Goal: Use online tool/utility: Utilize a website feature to perform a specific function

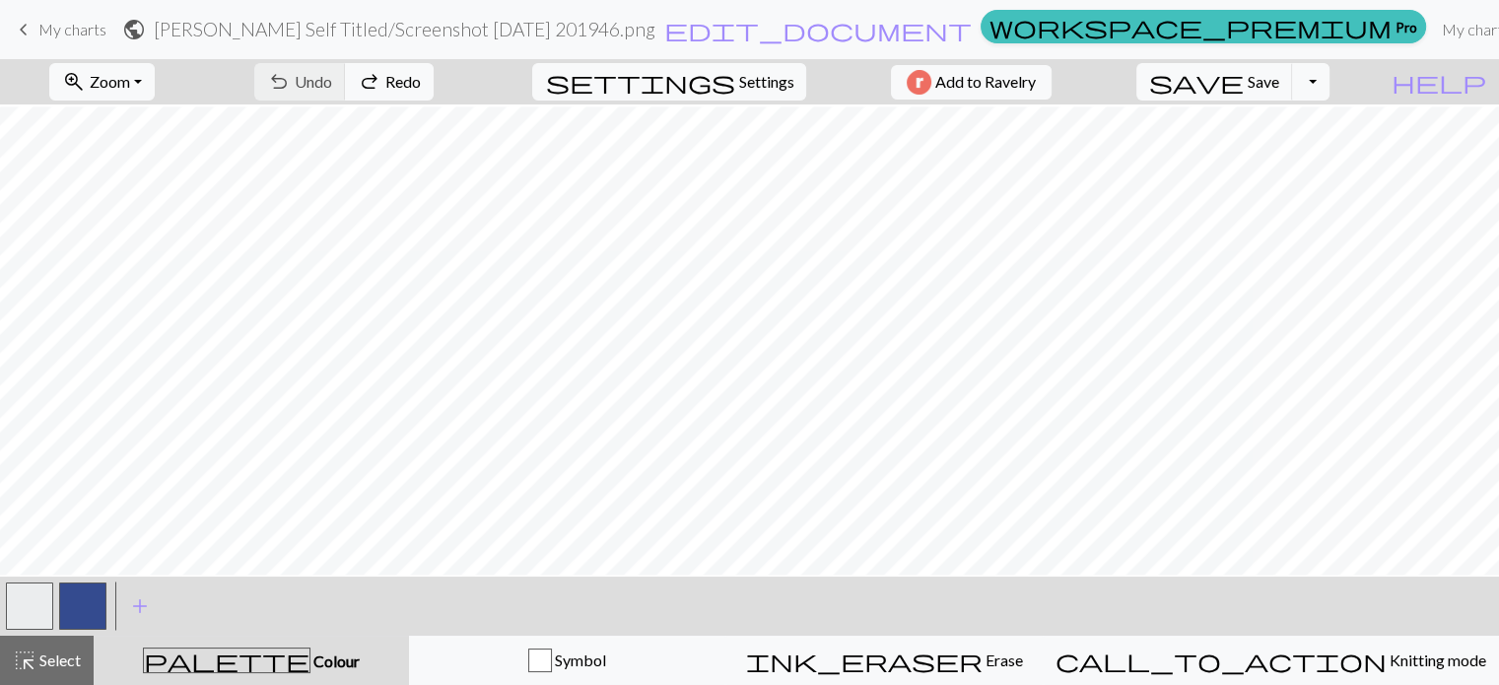
scroll to position [2, 0]
click at [1434, 34] on link "My charts" at bounding box center [1476, 29] width 84 height 39
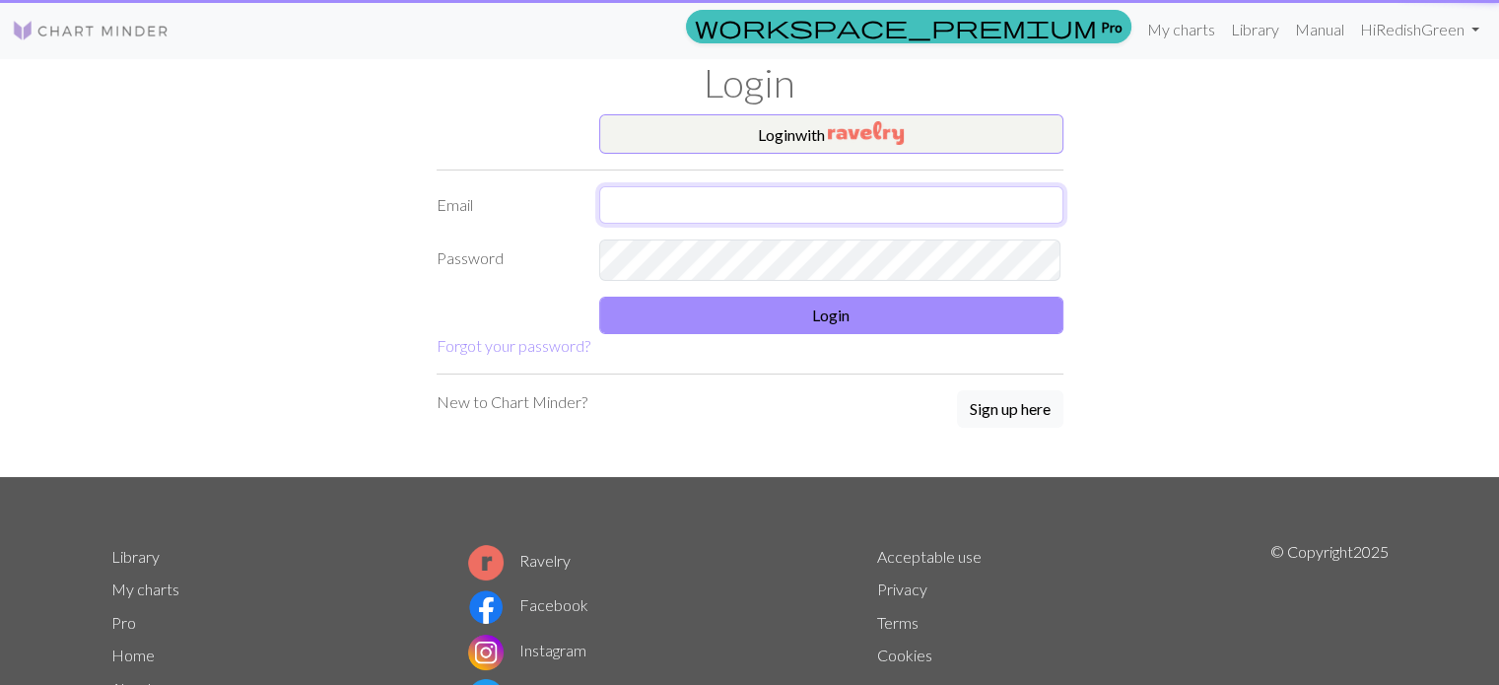
type input "[EMAIL_ADDRESS][DOMAIN_NAME]"
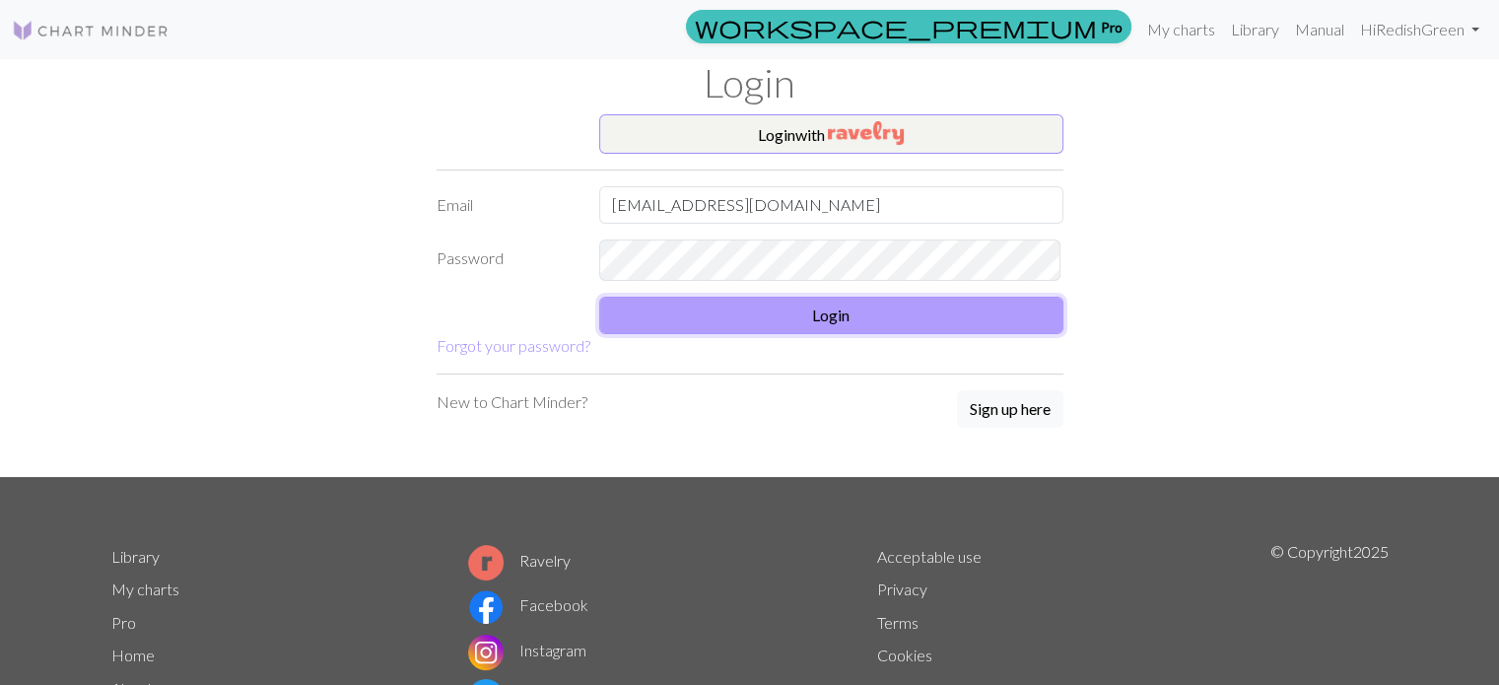
click at [834, 334] on button "Login" at bounding box center [831, 315] width 464 height 37
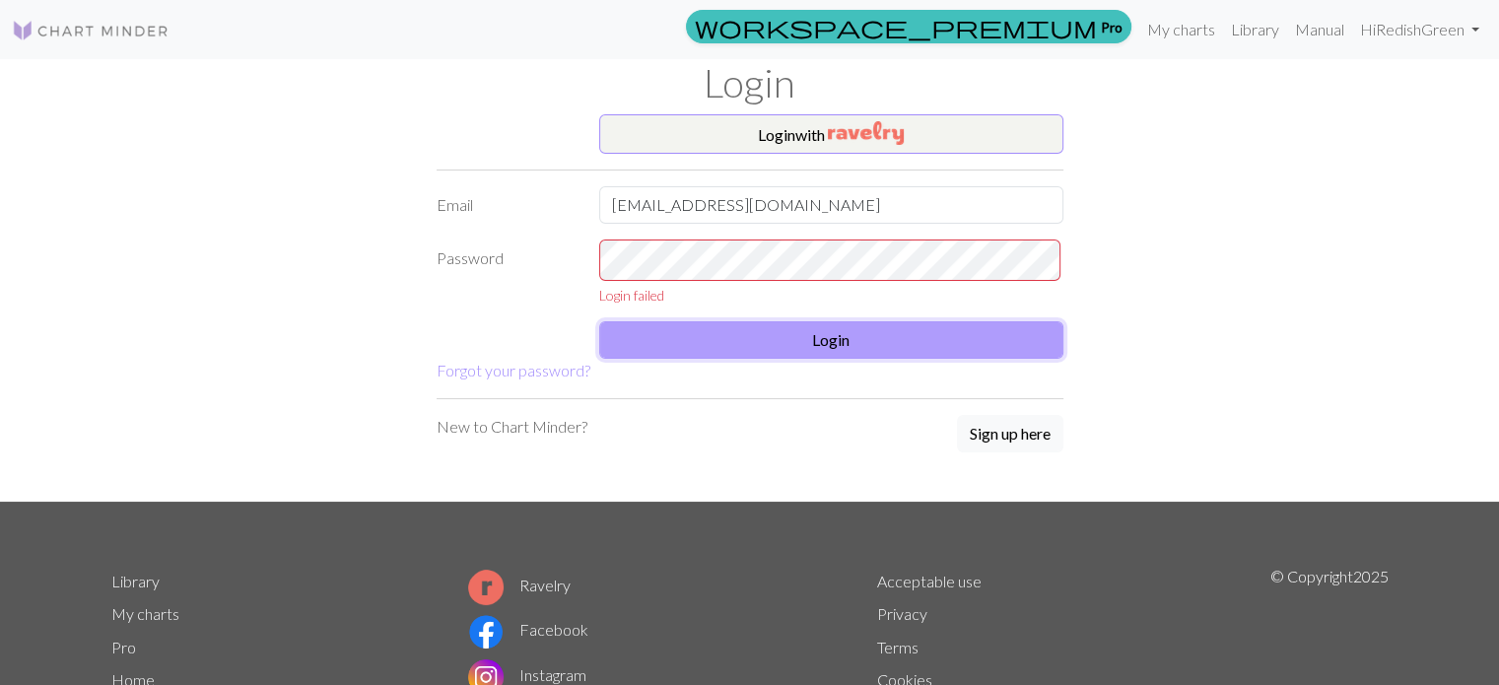
click at [832, 354] on button "Login" at bounding box center [831, 339] width 464 height 37
click at [837, 141] on img "button" at bounding box center [866, 133] width 76 height 24
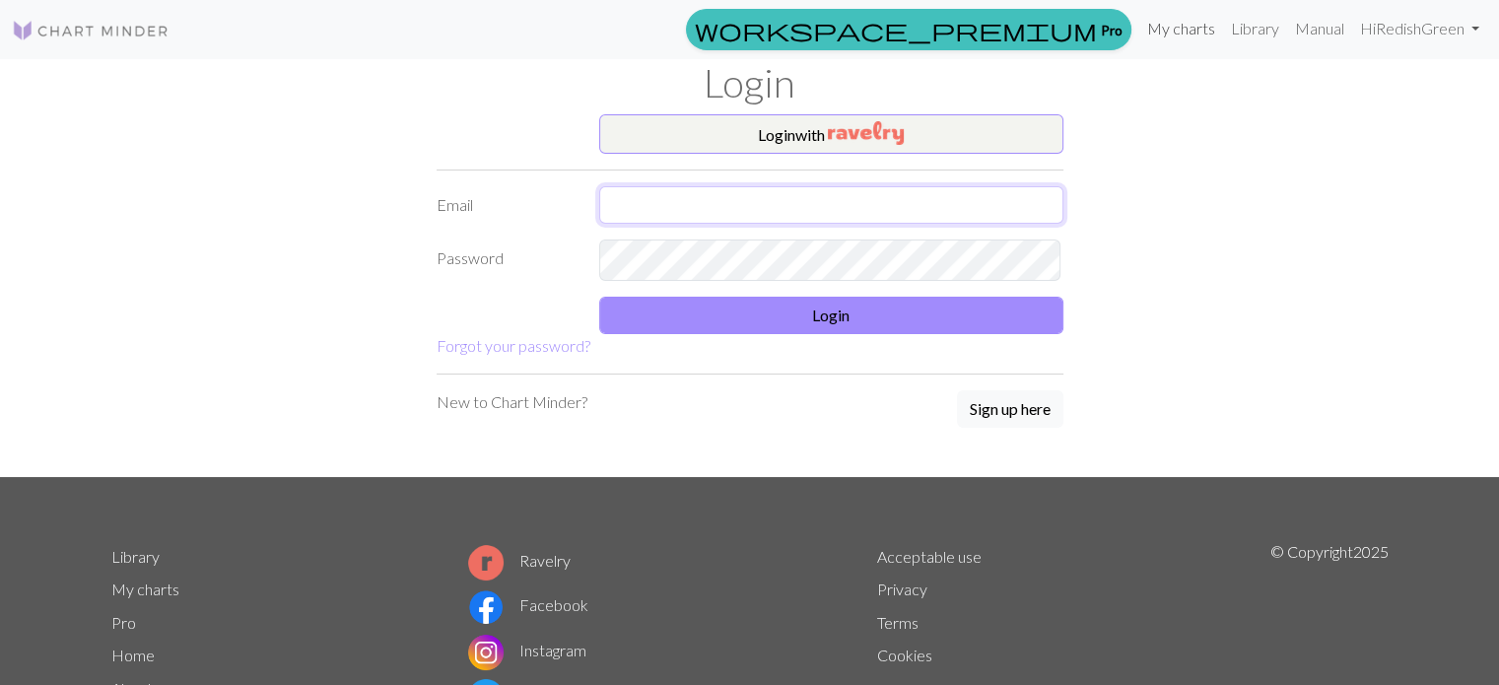
type input "[EMAIL_ADDRESS][DOMAIN_NAME]"
click at [1139, 29] on link "My charts" at bounding box center [1181, 28] width 84 height 39
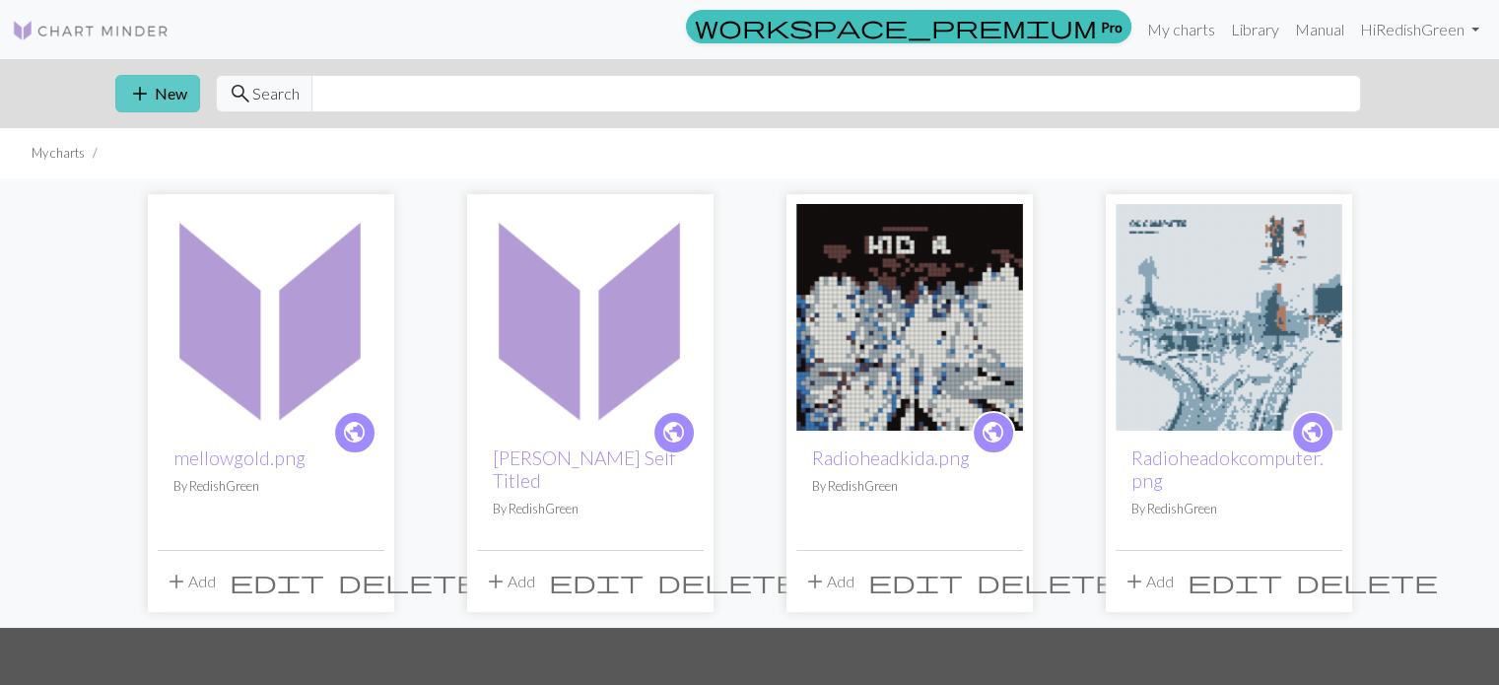
click at [168, 112] on button "add New" at bounding box center [157, 93] width 85 height 37
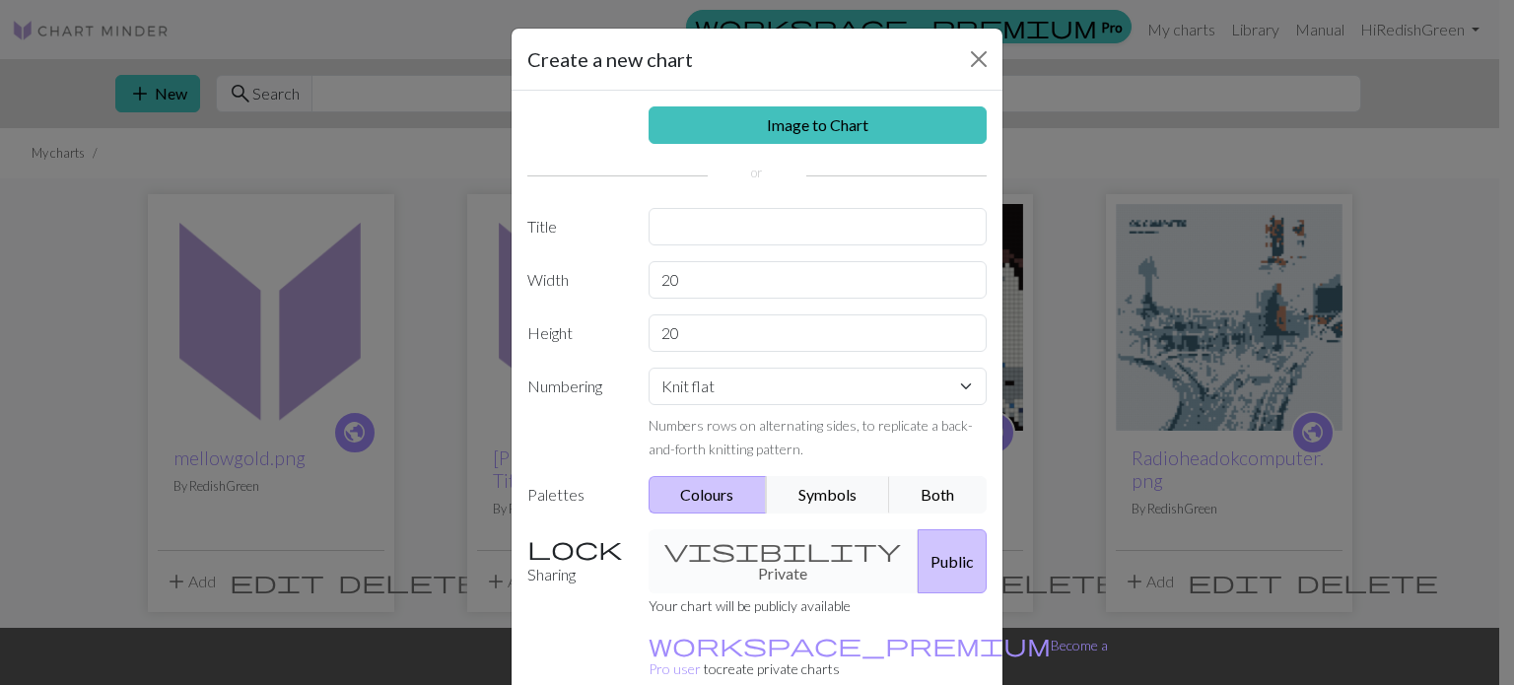
click at [743, 117] on div "Image to Chart Title Width 20 Height 20 Numbering Knit flat Knit in the round L…" at bounding box center [757, 409] width 491 height 637
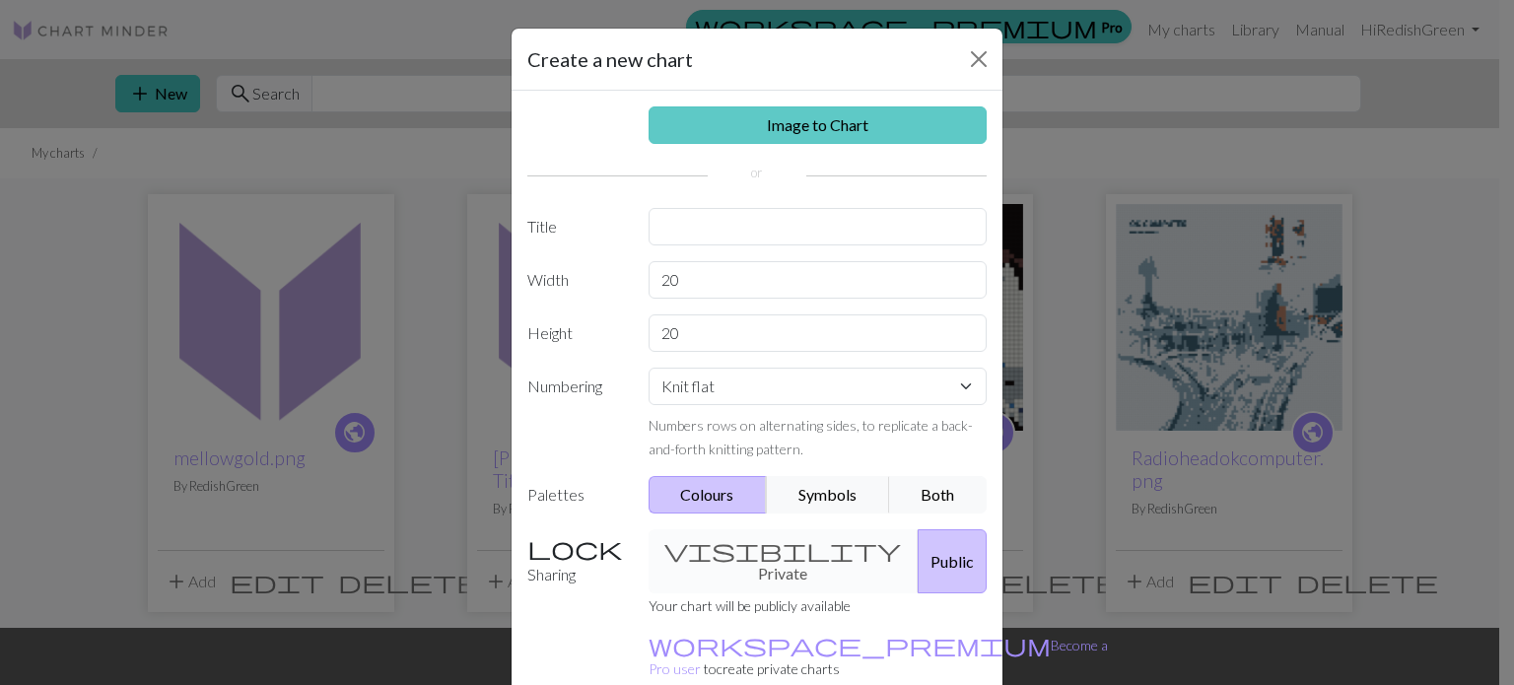
click at [745, 137] on link "Image to Chart" at bounding box center [818, 124] width 339 height 37
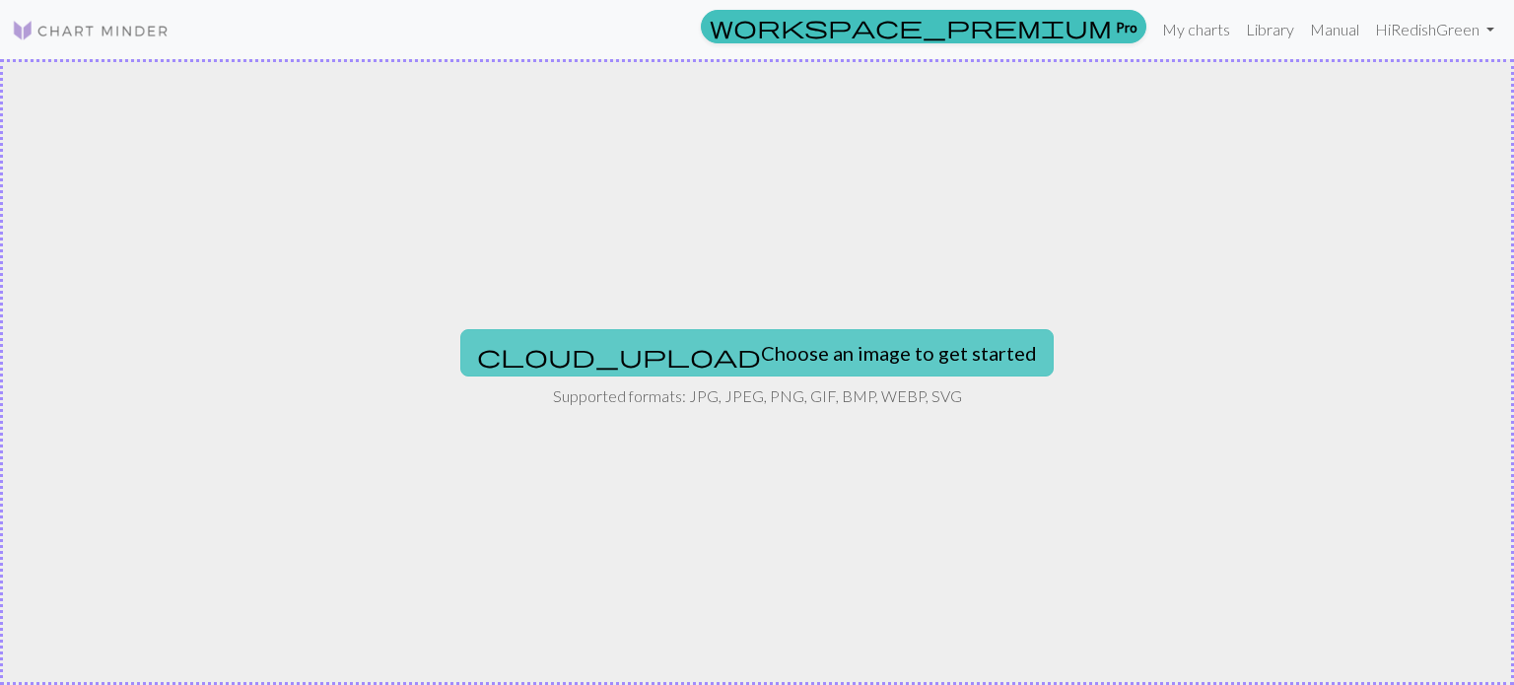
click at [715, 340] on button "cloud_upload Choose an image to get started" at bounding box center [756, 352] width 593 height 47
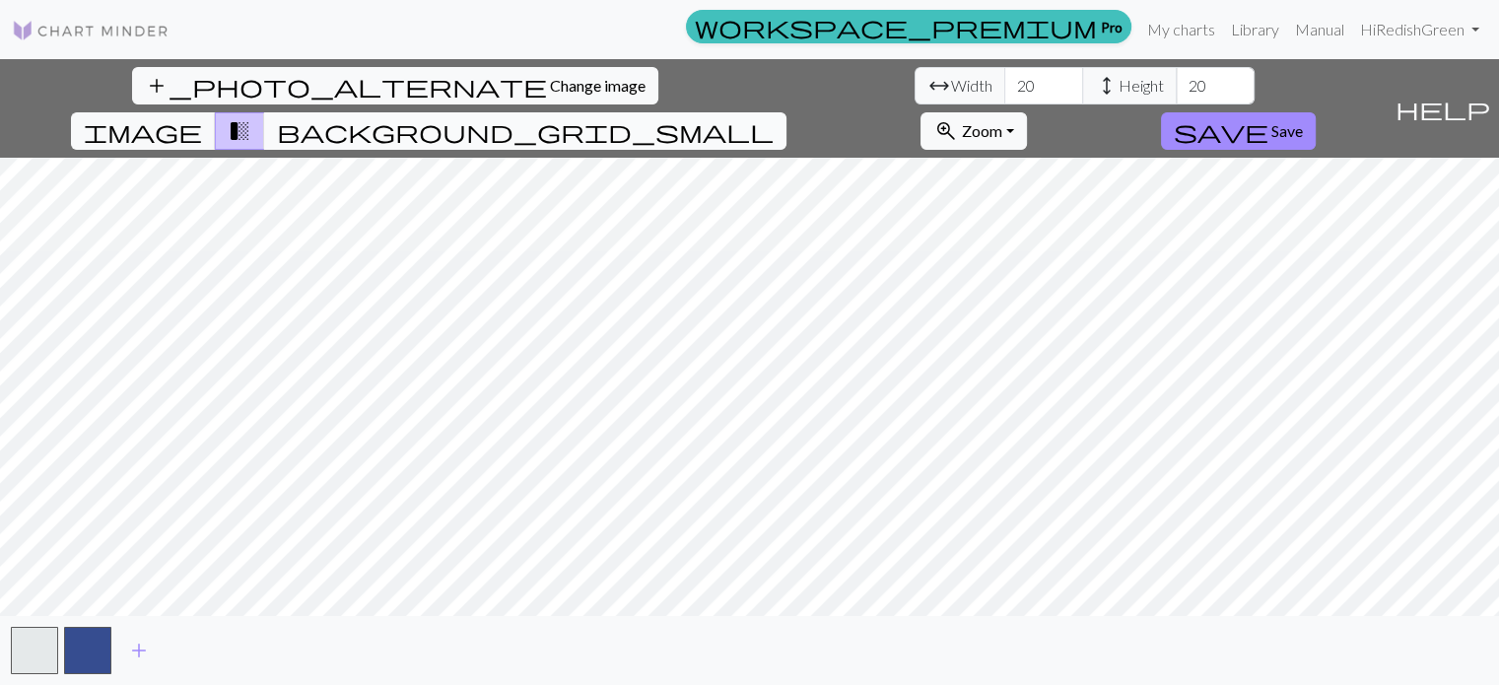
click at [774, 117] on span "background_grid_small" at bounding box center [525, 131] width 497 height 28
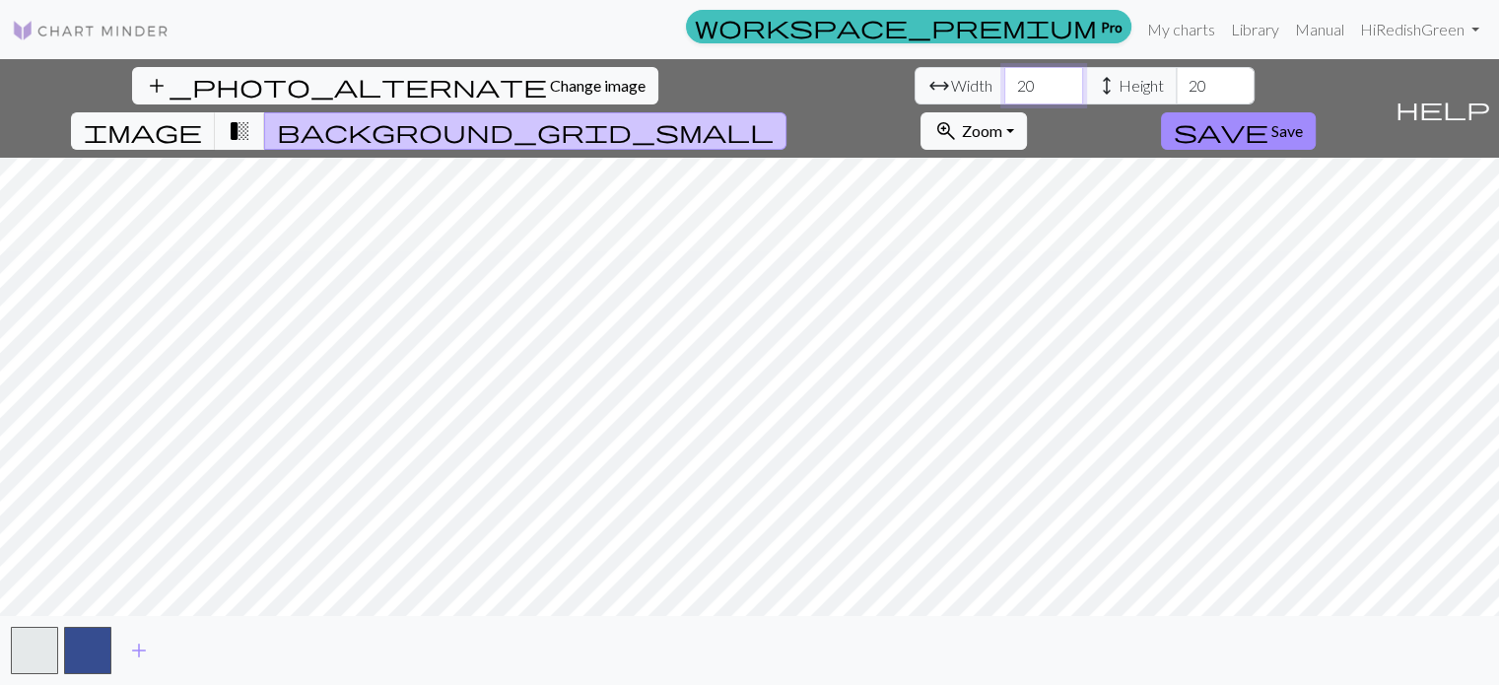
click at [1004, 104] on input "20" at bounding box center [1043, 85] width 79 height 37
type input "2"
type input "100"
click at [1176, 96] on input "20" at bounding box center [1215, 85] width 79 height 37
type input "2"
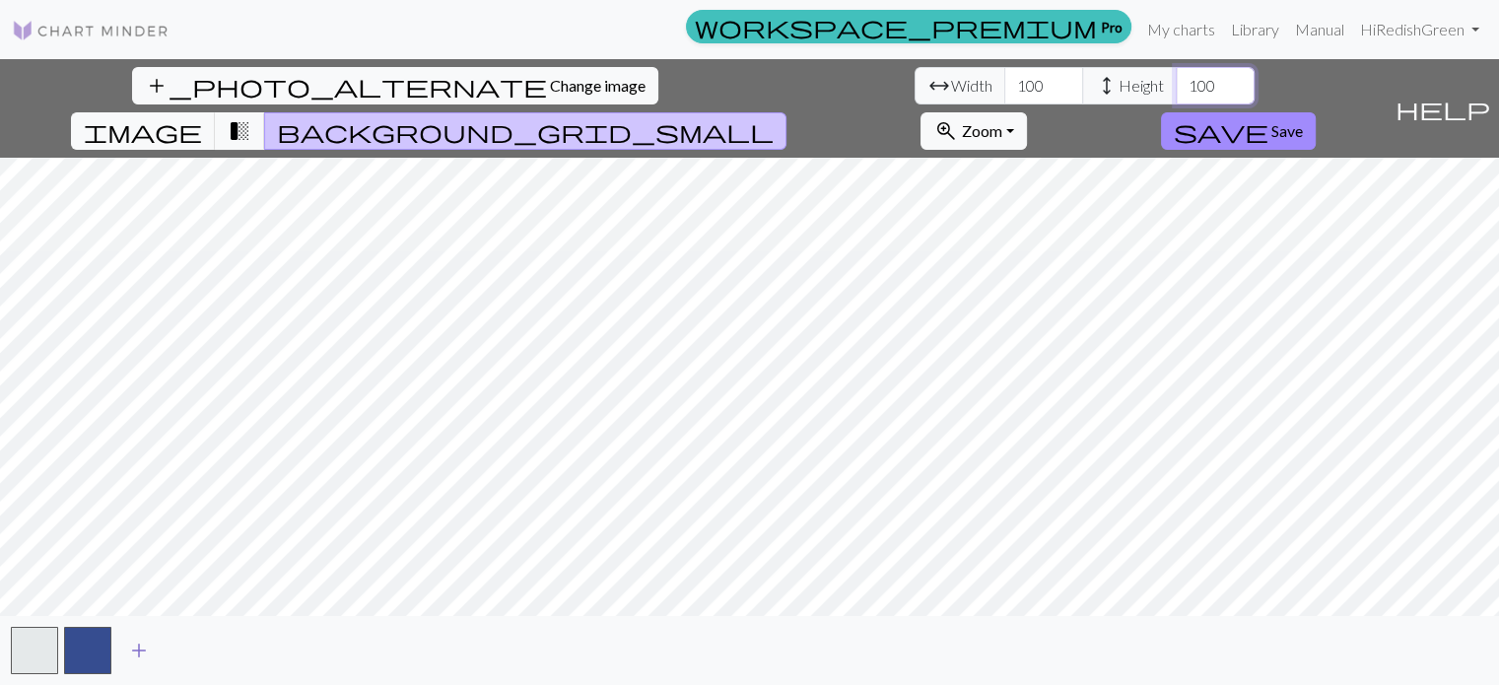
type input "100"
click at [154, 657] on button "add" at bounding box center [138, 650] width 49 height 37
click at [209, 656] on button "add" at bounding box center [192, 650] width 49 height 37
click at [1004, 90] on input "100" at bounding box center [1043, 85] width 79 height 37
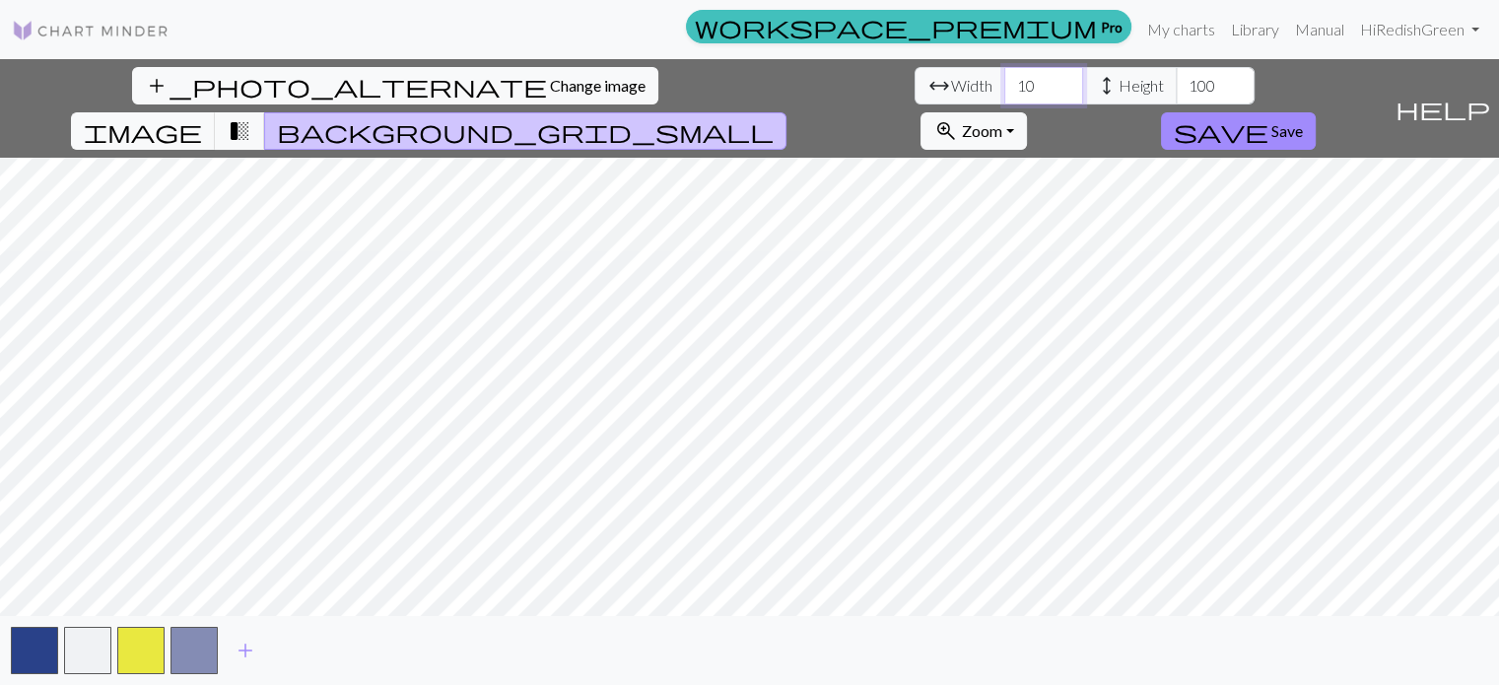
type input "1"
type input "50"
click at [1176, 97] on input "100" at bounding box center [1215, 85] width 79 height 37
type input "1"
type input "5"
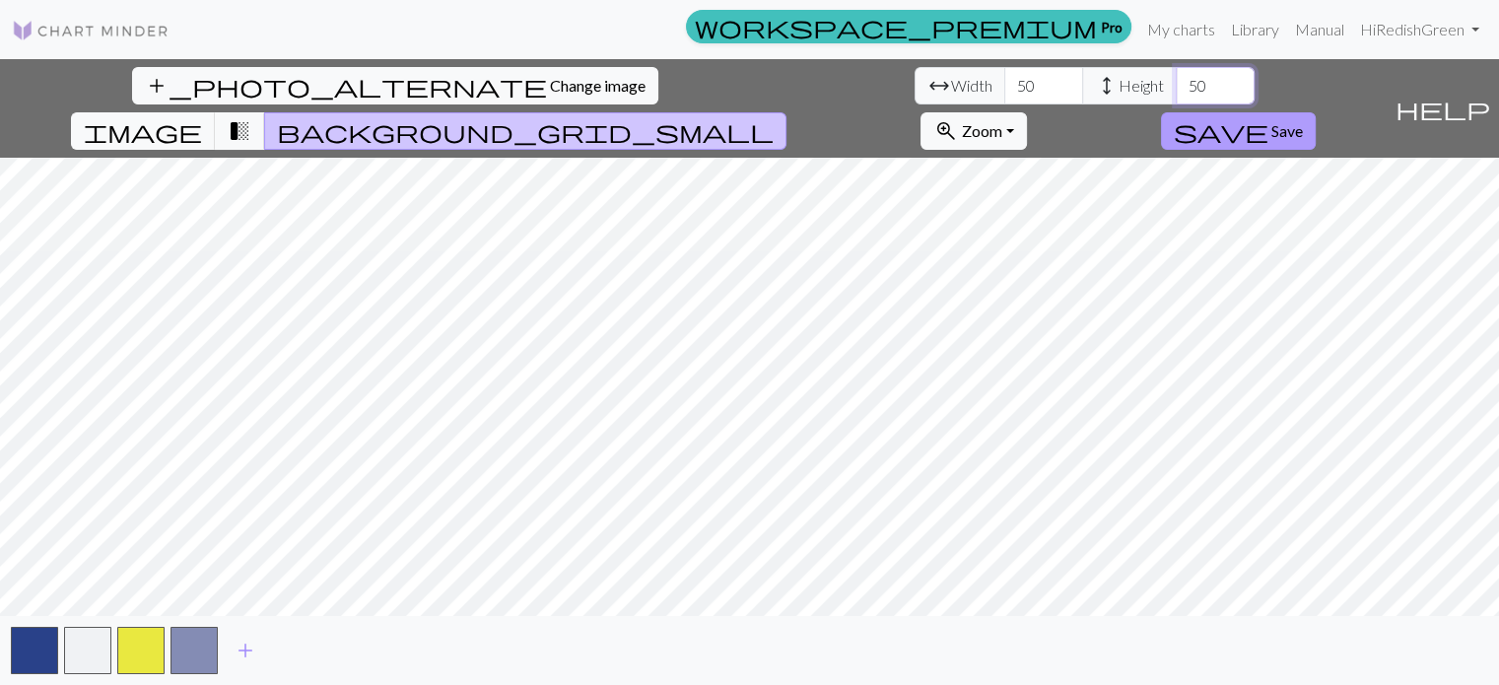
type input "50"
click at [1269, 117] on span "save" at bounding box center [1221, 131] width 95 height 28
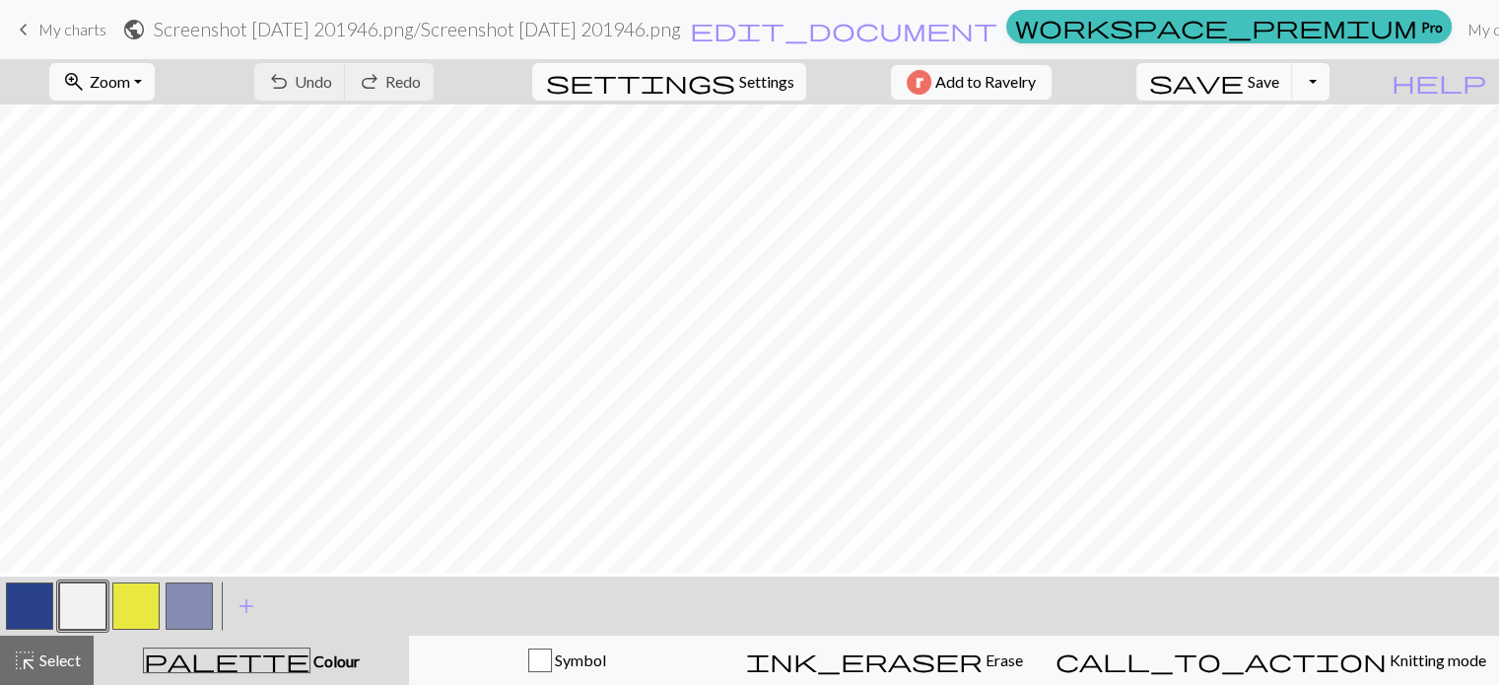
click at [152, 602] on button "button" at bounding box center [135, 606] width 47 height 47
click at [98, 592] on button "button" at bounding box center [82, 606] width 47 height 47
click at [158, 609] on button "button" at bounding box center [135, 606] width 47 height 47
click at [105, 616] on button "button" at bounding box center [82, 606] width 47 height 47
click at [154, 593] on button "button" at bounding box center [135, 606] width 47 height 47
